Goal: Task Accomplishment & Management: Manage account settings

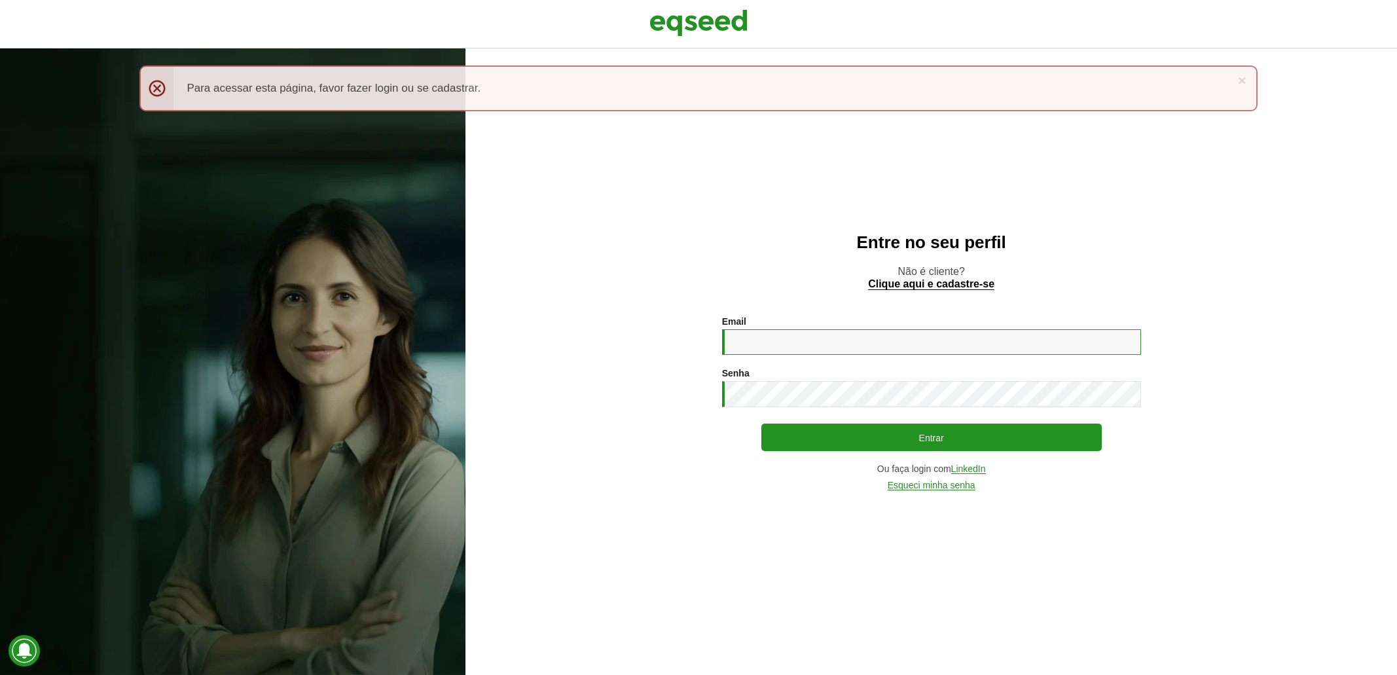
click at [801, 341] on input "Email *" at bounding box center [931, 342] width 419 height 26
type input "**********"
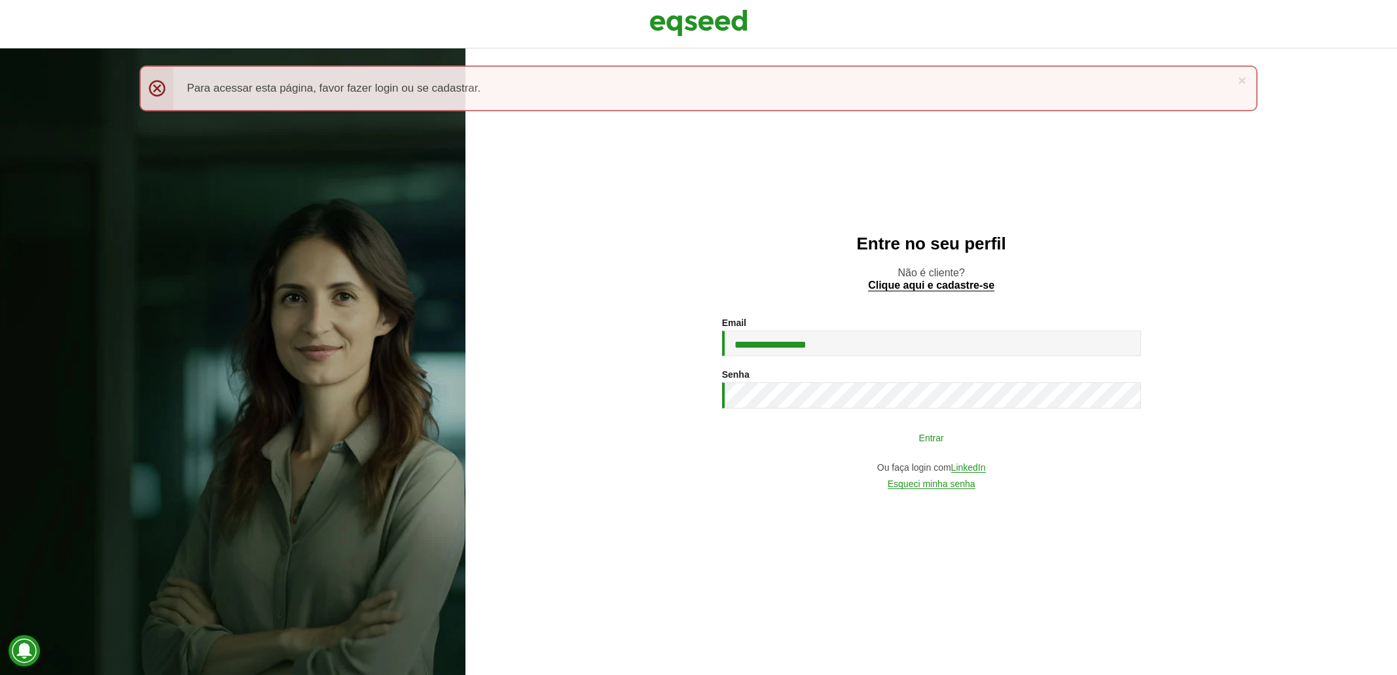
click at [952, 435] on button "Entrar" at bounding box center [931, 437] width 340 height 25
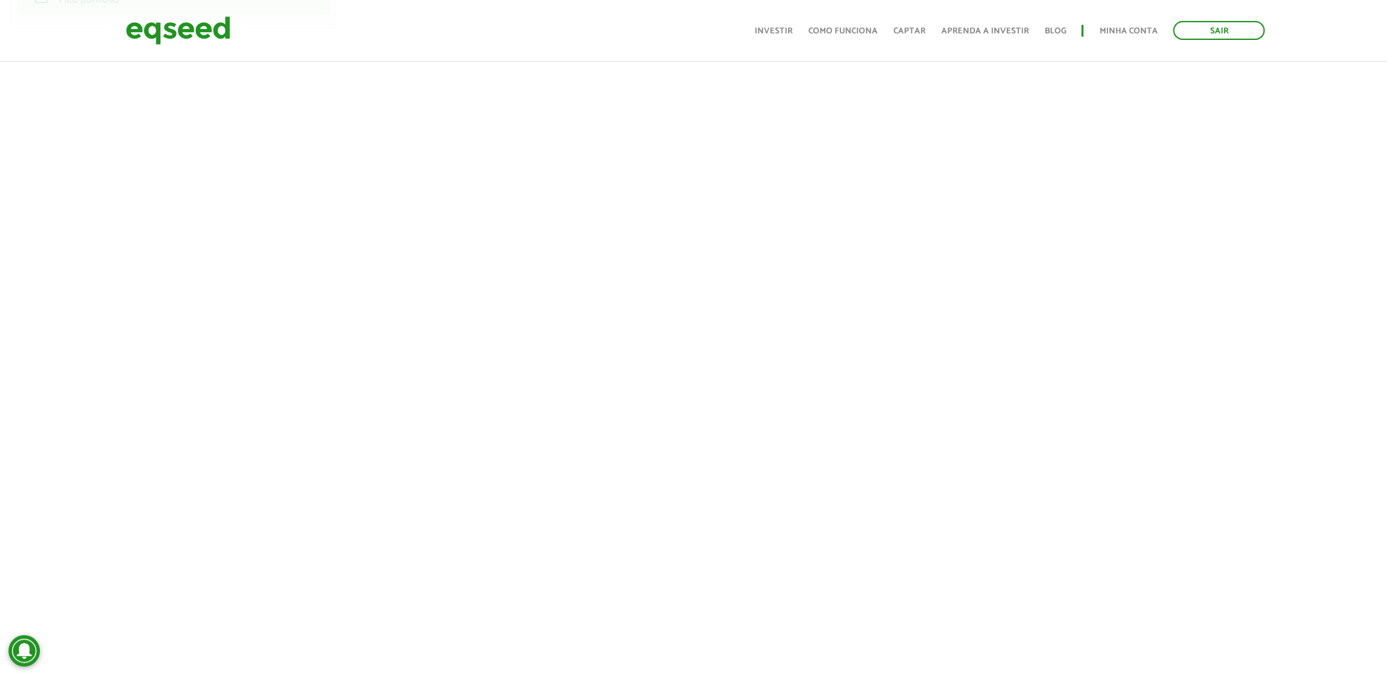
scroll to position [65, 0]
